Goal: Find contact information: Find contact information

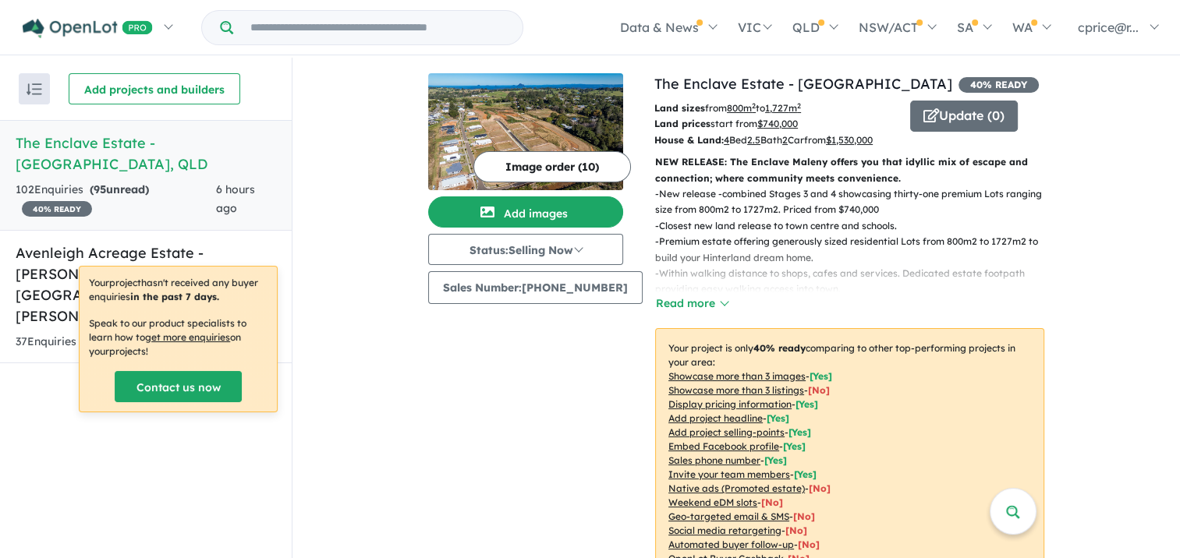
click at [99, 140] on h5 "The Enclave Estate - [GEOGRAPHIC_DATA] , [GEOGRAPHIC_DATA]" at bounding box center [146, 154] width 260 height 42
click at [80, 147] on h5 "The Enclave Estate - [GEOGRAPHIC_DATA] , [GEOGRAPHIC_DATA]" at bounding box center [146, 154] width 260 height 42
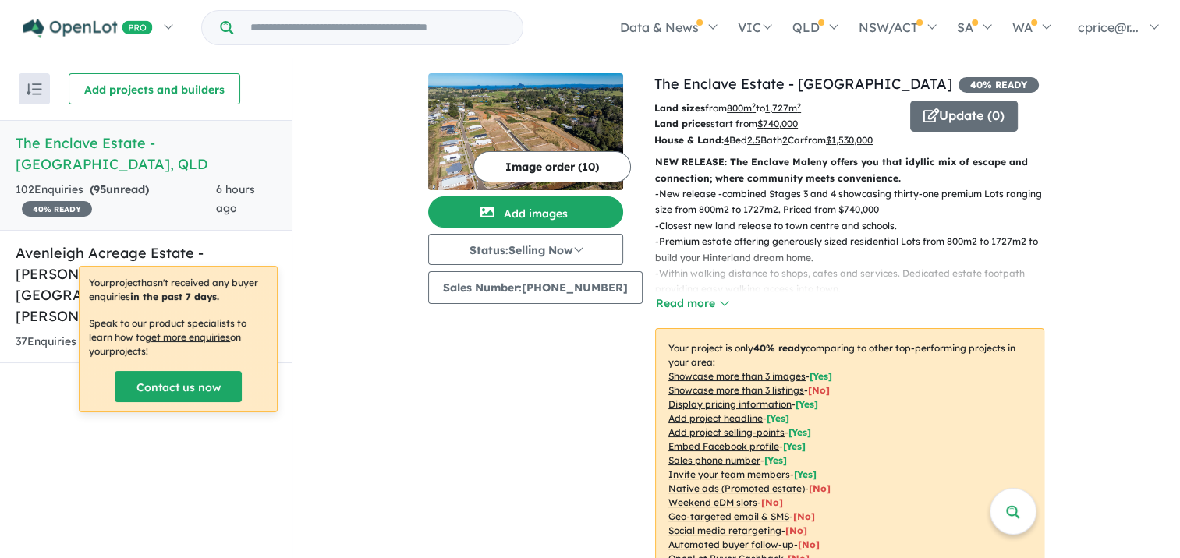
click at [105, 136] on h5 "The Enclave Estate - [GEOGRAPHIC_DATA] , [GEOGRAPHIC_DATA]" at bounding box center [146, 154] width 260 height 42
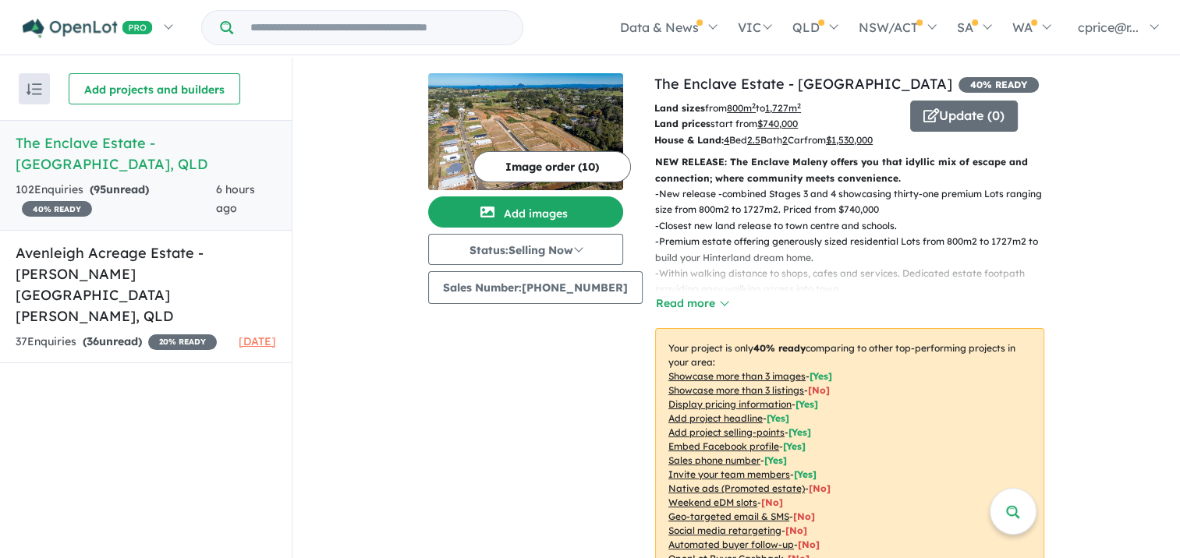
click at [67, 201] on span "40 % READY" at bounding box center [57, 209] width 70 height 16
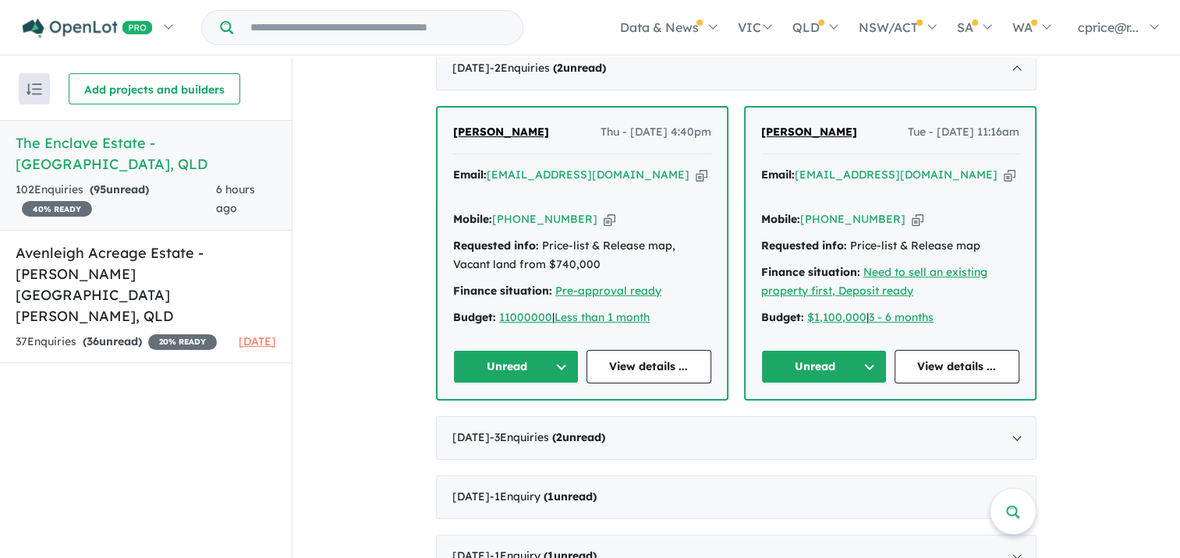
scroll to position [624, 0]
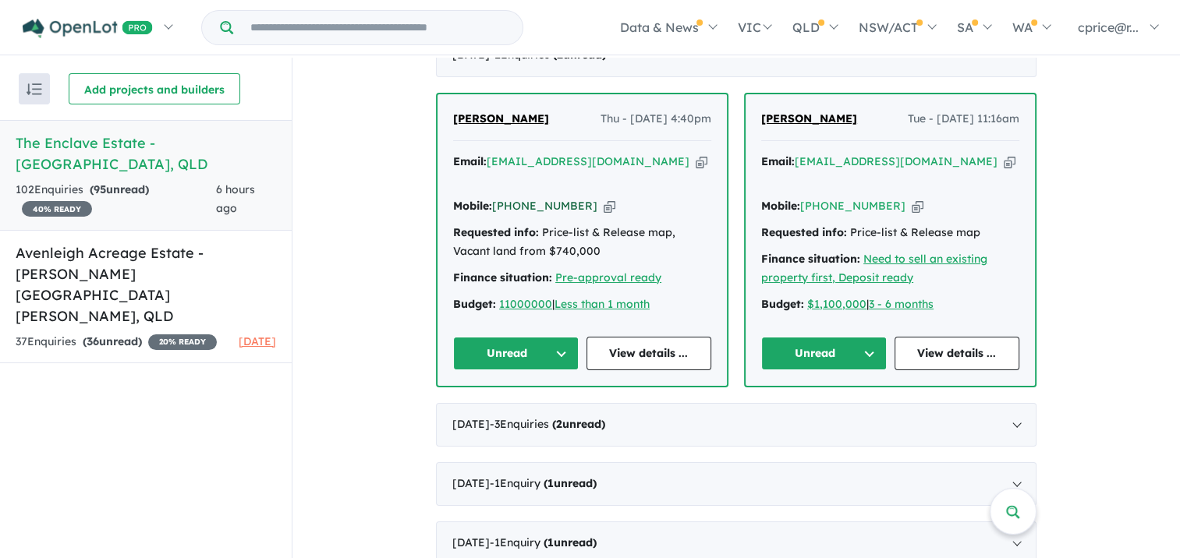
click at [519, 204] on link "[PHONE_NUMBER]" at bounding box center [544, 206] width 105 height 14
click at [544, 207] on link "[PHONE_NUMBER]" at bounding box center [544, 206] width 105 height 14
